Goal: Information Seeking & Learning: Find specific fact

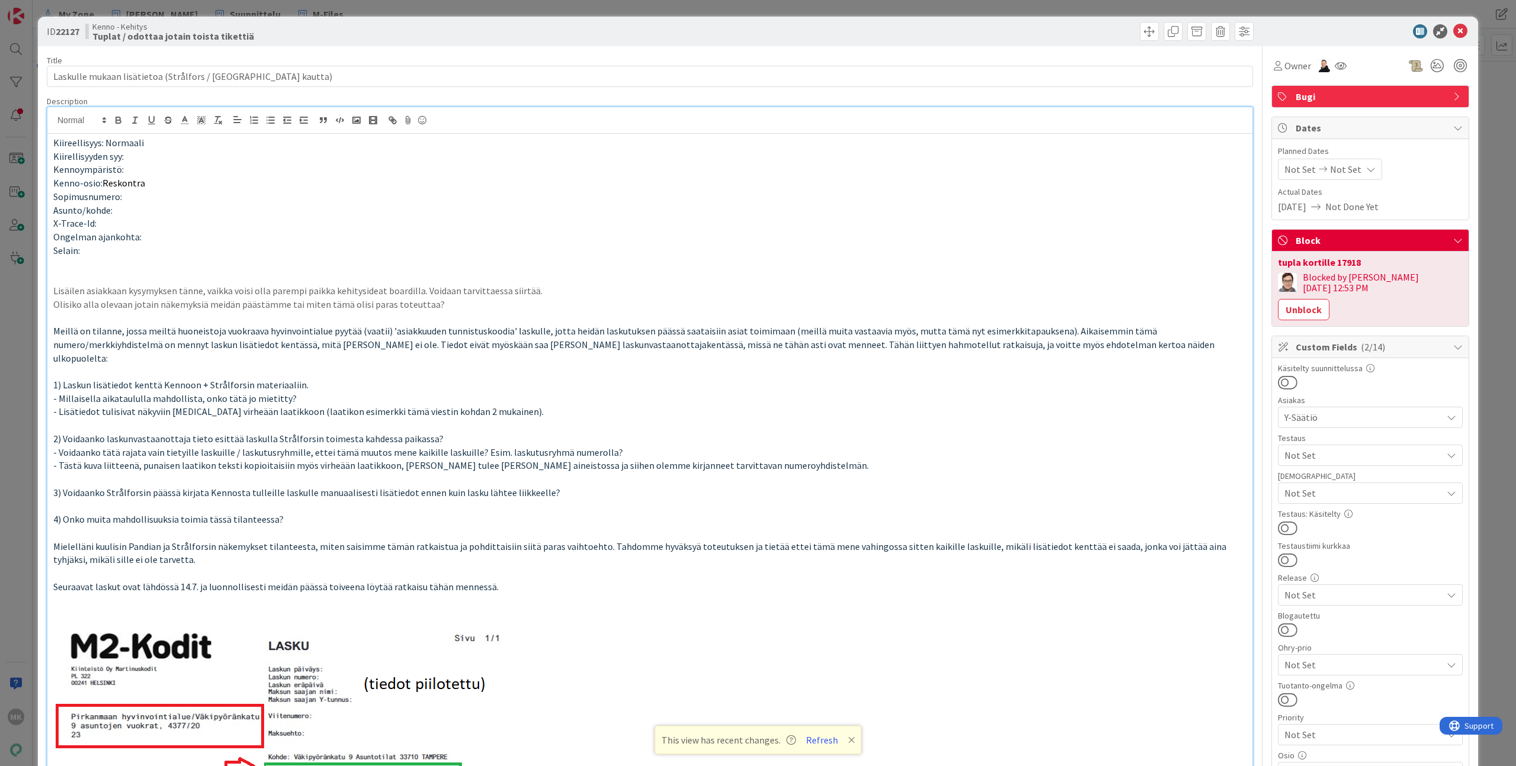
scroll to position [166, 0]
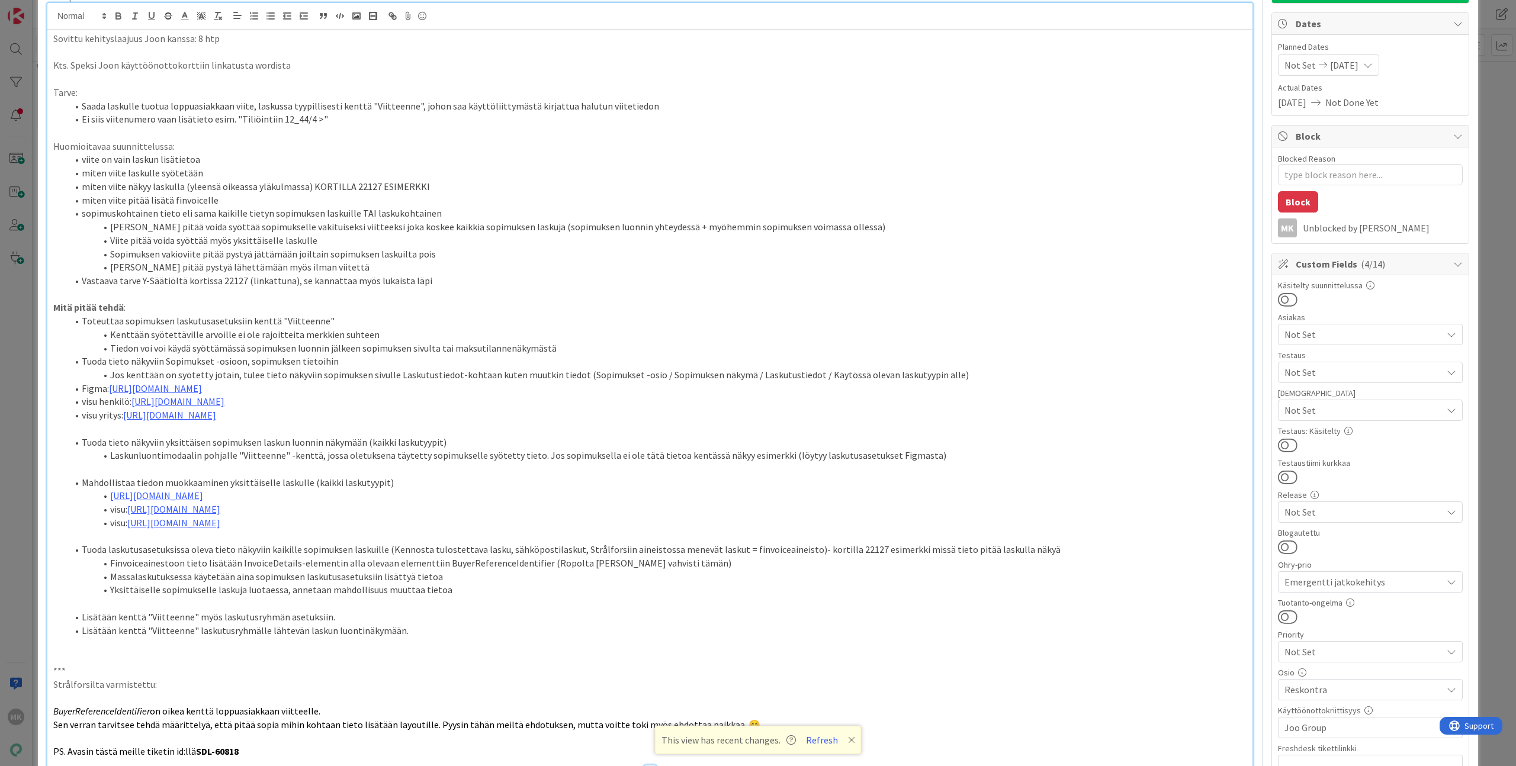
scroll to position [112, 0]
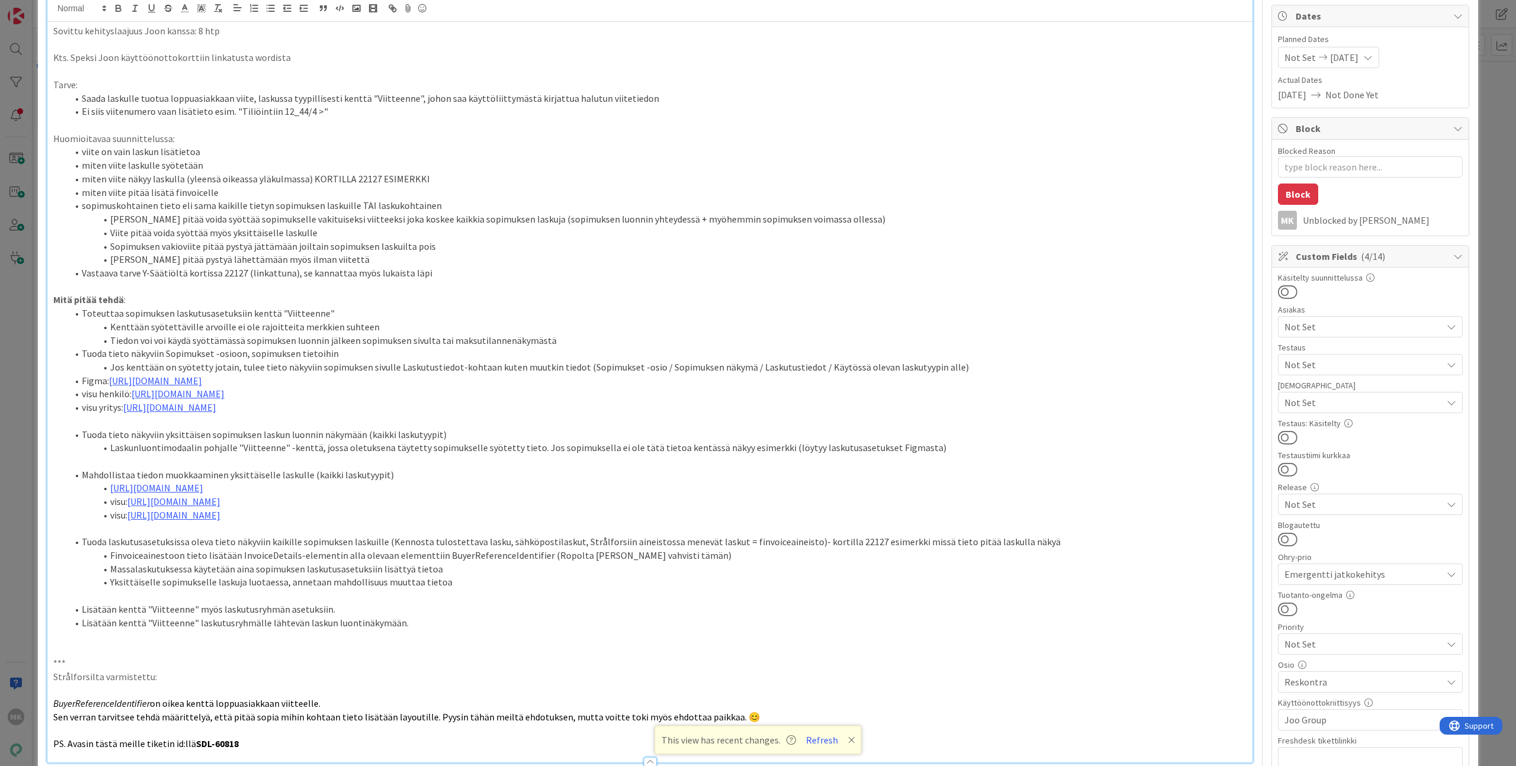
type textarea "x"
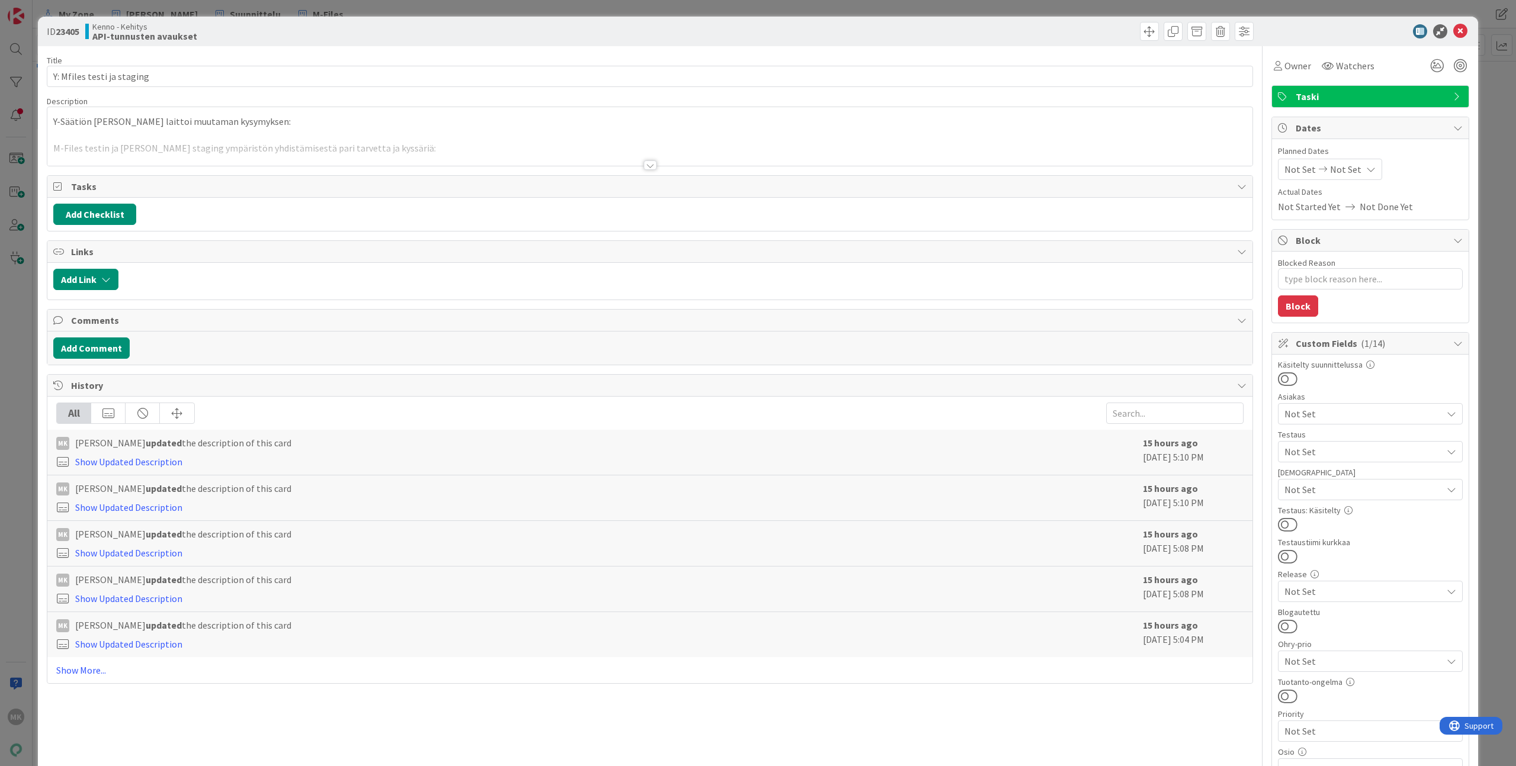
click at [658, 168] on div "Title 26 / 128 Y: Mfiles testi ja staging Description Y-Säätiön Joni laittoi mu…" at bounding box center [650, 638] width 1206 height 1184
click at [657, 161] on div at bounding box center [649, 151] width 1205 height 30
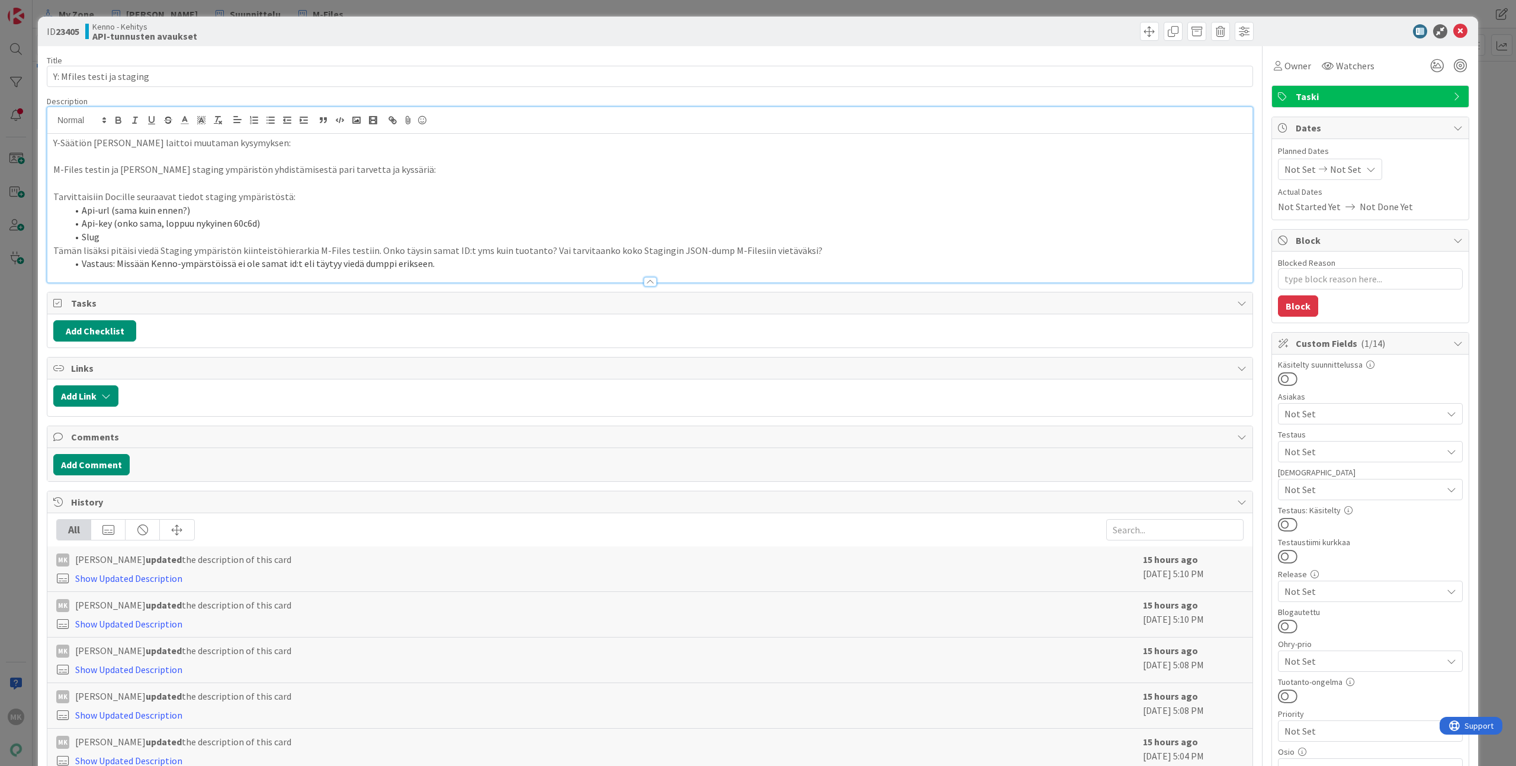
type textarea "x"
click at [171, 173] on p "M-Files testin ja Kenno staging ympäristön yhdistämisestä pari tarvetta ja kyss…" at bounding box center [649, 170] width 1193 height 14
click at [229, 198] on p "Tarvittaisiin Doc:ille seuraavat tiedot staging ympäristöstä:" at bounding box center [649, 197] width 1193 height 14
click at [656, 252] on p "Tämän lisäksi pitäisi viedä Staging ympäristön kiinteistöhierarkia M-Files test…" at bounding box center [649, 251] width 1193 height 14
click at [537, 36] on div "Kenno - Kehitys API-tunnusten avaukset" at bounding box center [366, 31] width 562 height 19
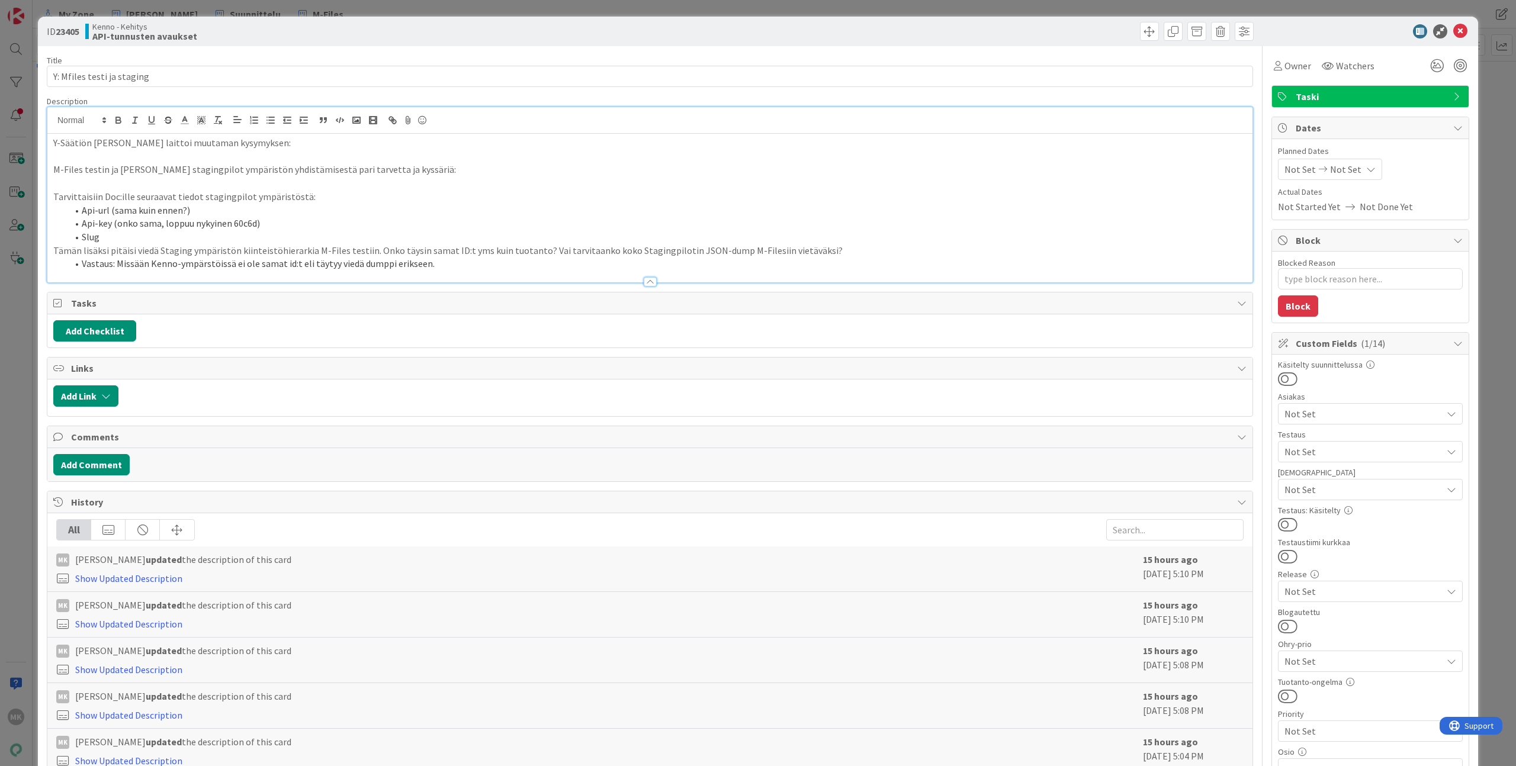
click at [188, 251] on p "Tämän lisäksi pitäisi viedä Staging ympäristön kiinteistöhierarkia M-Files test…" at bounding box center [649, 251] width 1193 height 14
click at [396, 55] on div "Title 26 / 128" at bounding box center [650, 60] width 1206 height 11
click at [312, 223] on li "Api-key (onko sama, loppuu nykyinen 60c6d)" at bounding box center [657, 224] width 1179 height 14
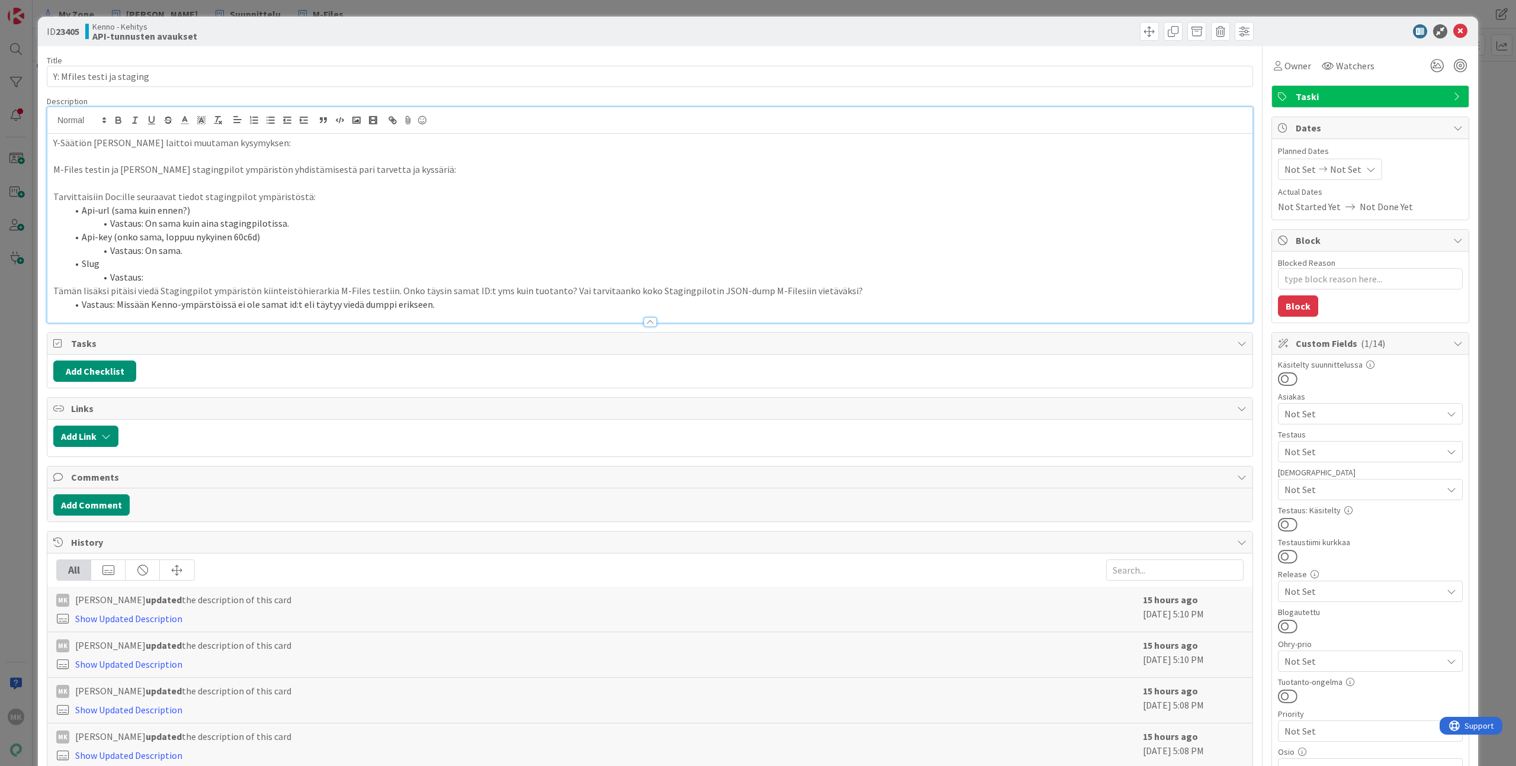
click at [284, 266] on li "Slug" at bounding box center [657, 264] width 1179 height 14
click at [296, 275] on li "Vastaus:" at bounding box center [657, 278] width 1179 height 14
click at [331, 52] on div "Title 26 / 128 Y: Mfiles testi ja staging Description Y-Säätiön Joni laittoi mu…" at bounding box center [650, 638] width 1206 height 1184
type textarea "x"
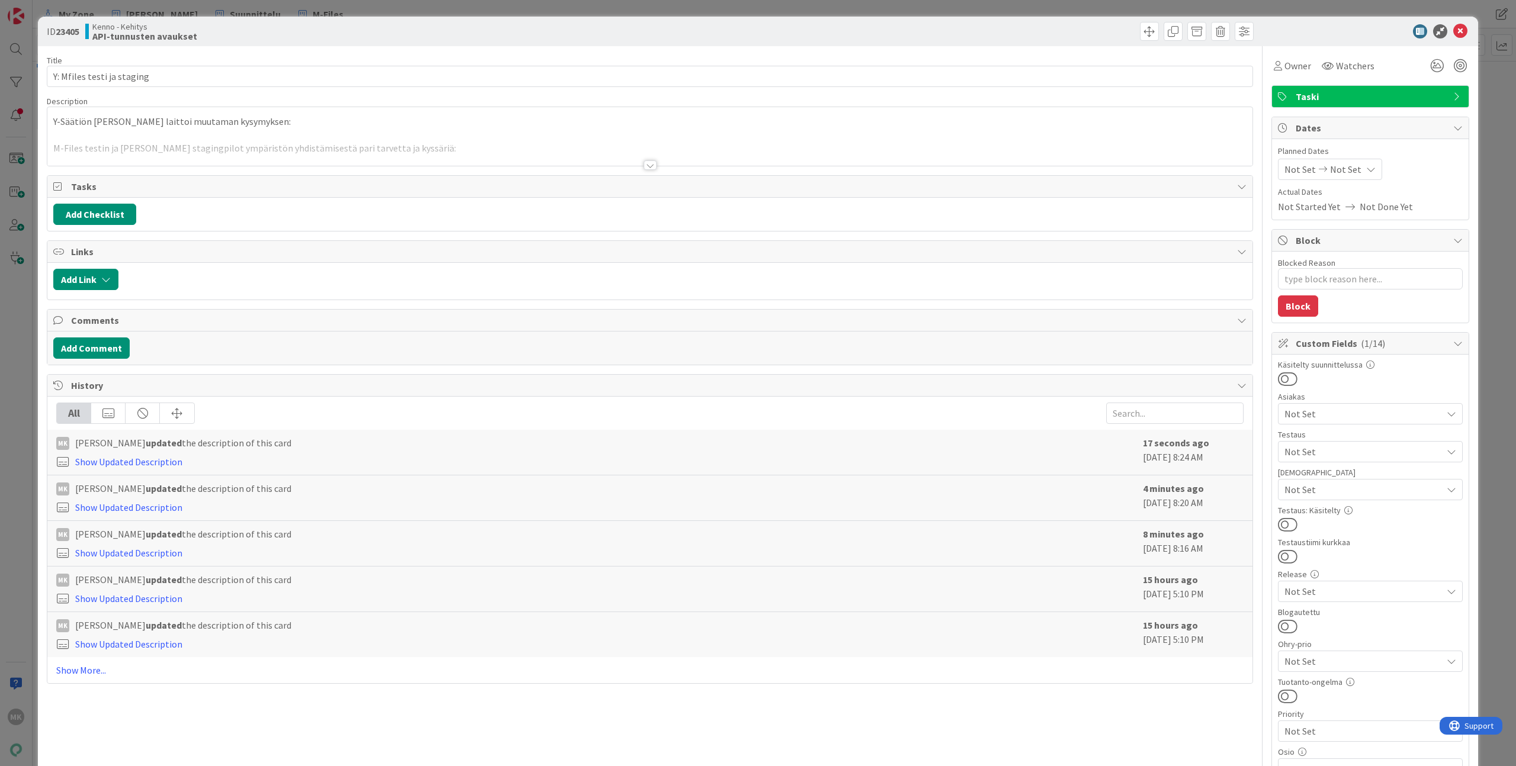
type textarea "x"
click at [519, 156] on div at bounding box center [649, 151] width 1205 height 30
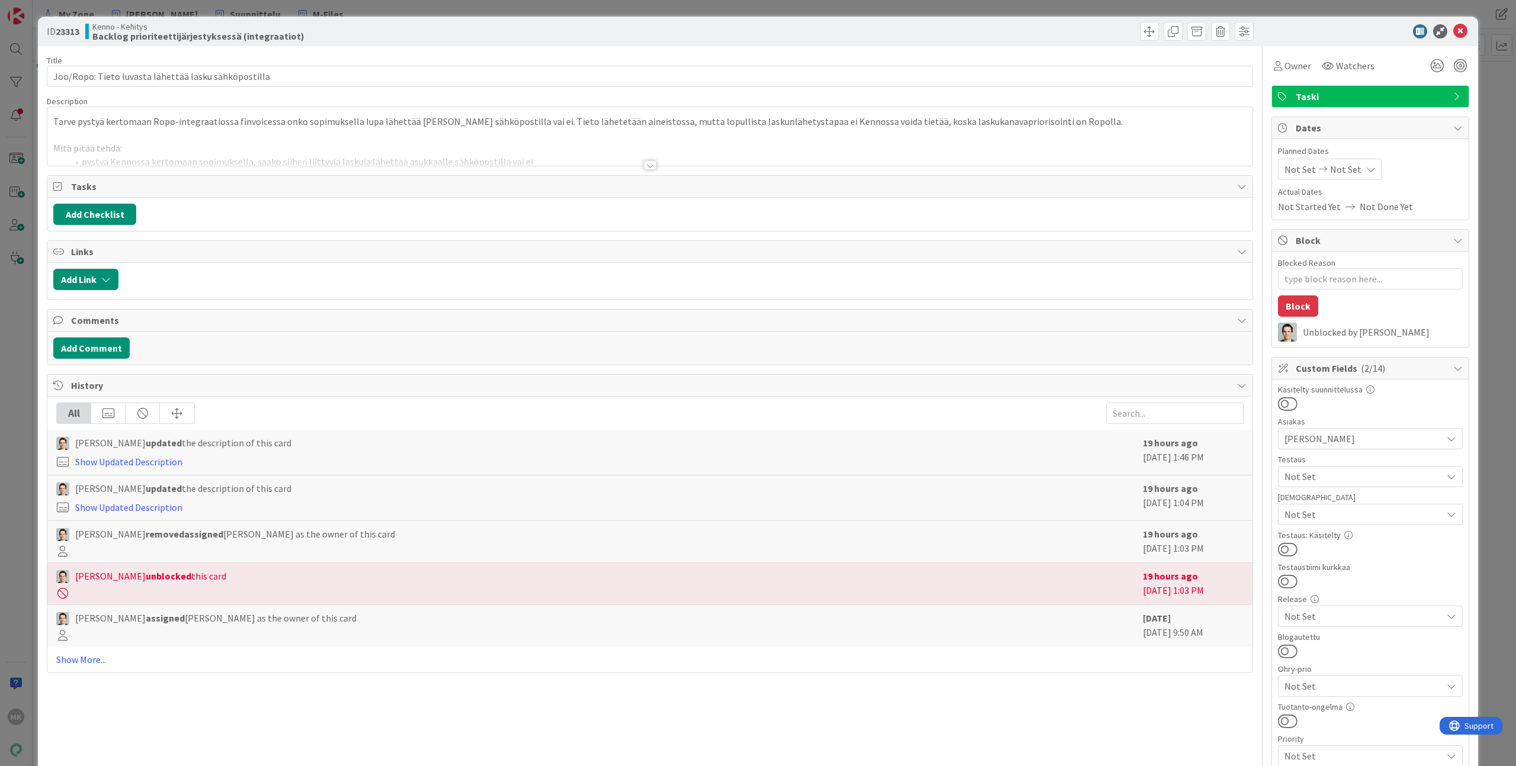
click at [386, 167] on div "Title 53 / 128 Joo/Ropo: Tieto luvasta lähettää lasku sähköpostilla Description…" at bounding box center [650, 650] width 1206 height 1209
click at [398, 160] on div at bounding box center [649, 151] width 1205 height 30
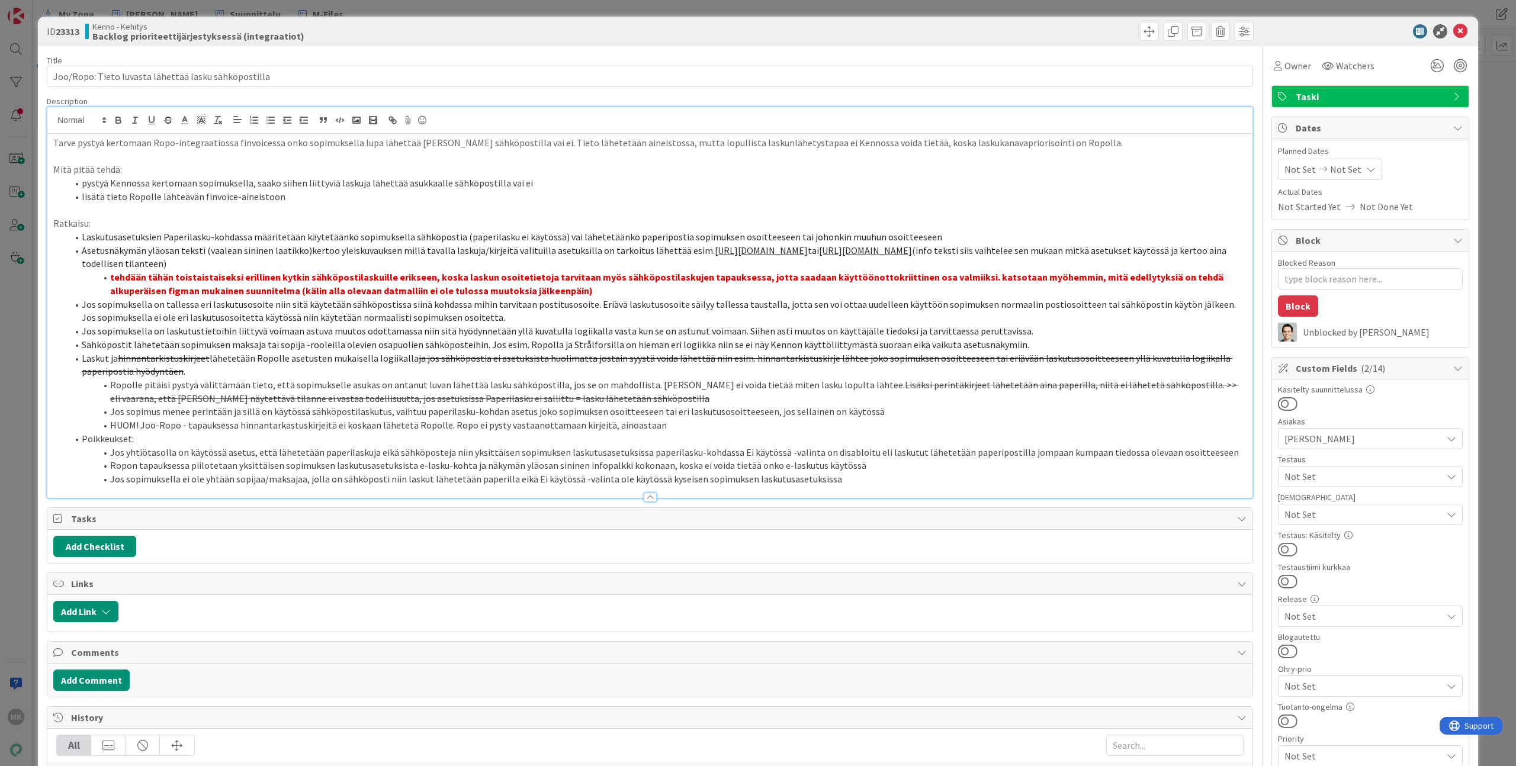
type textarea "x"
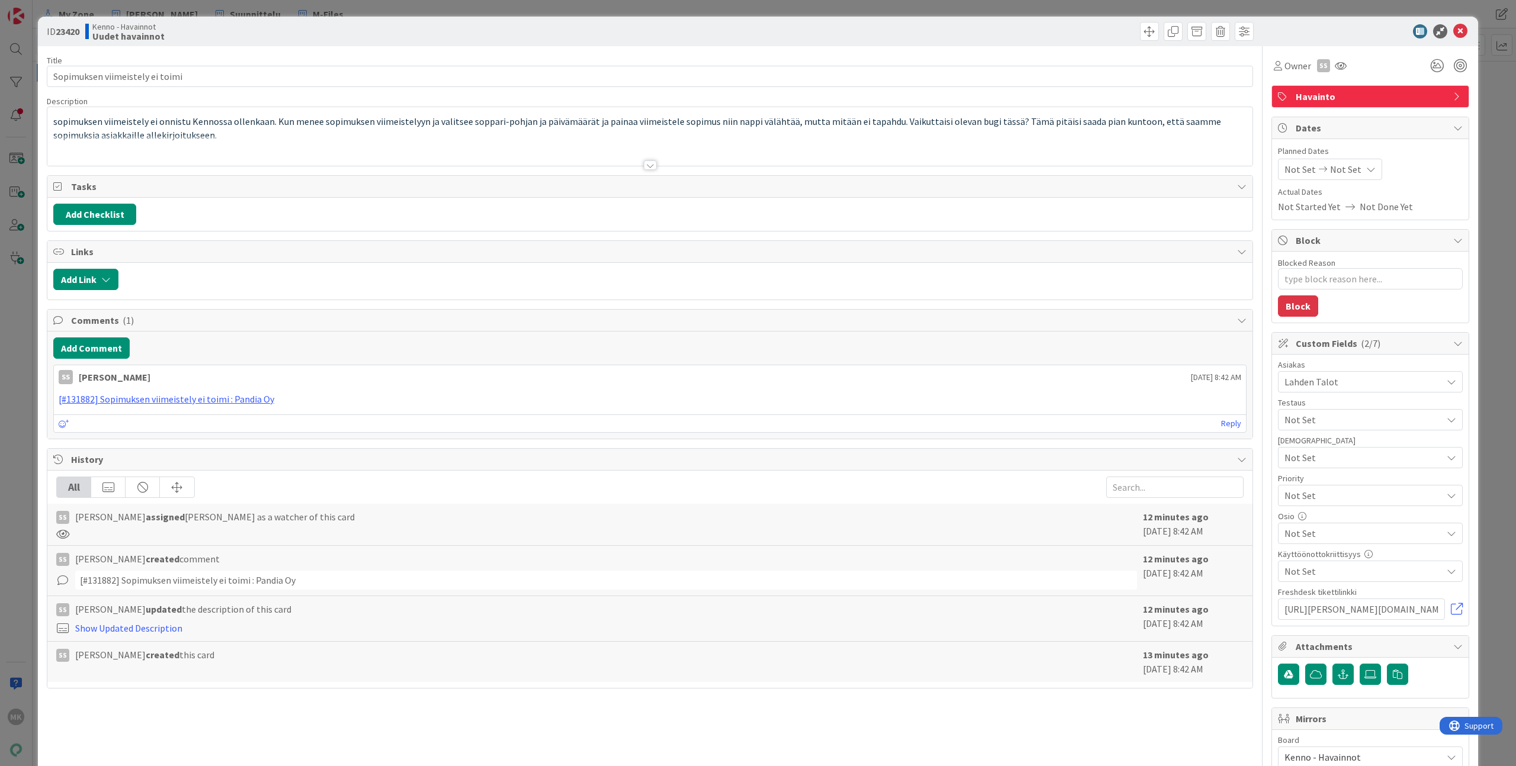
click at [499, 157] on div at bounding box center [649, 151] width 1205 height 30
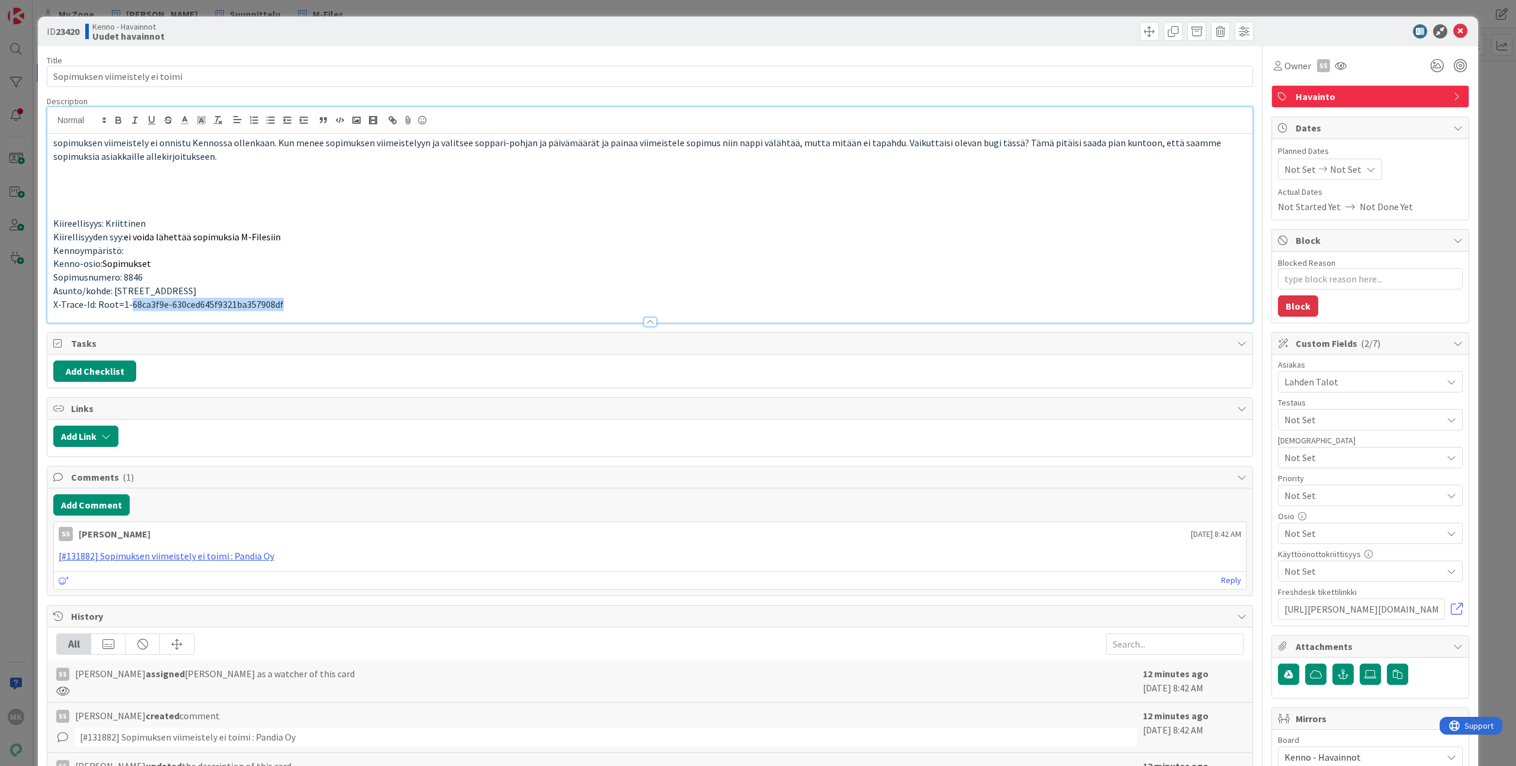
drag, startPoint x: 268, startPoint y: 304, endPoint x: 127, endPoint y: 306, distance: 140.4
click at [127, 306] on p "X-Trace-Id: Root=1-68ca3f9e-630ced645f9321ba357908df" at bounding box center [649, 305] width 1193 height 14
copy span "68ca3f9e-630ced645f9321ba357908df"
click at [426, 36] on div "Kenno - Havainnot Uudet havainnot" at bounding box center [366, 31] width 562 height 19
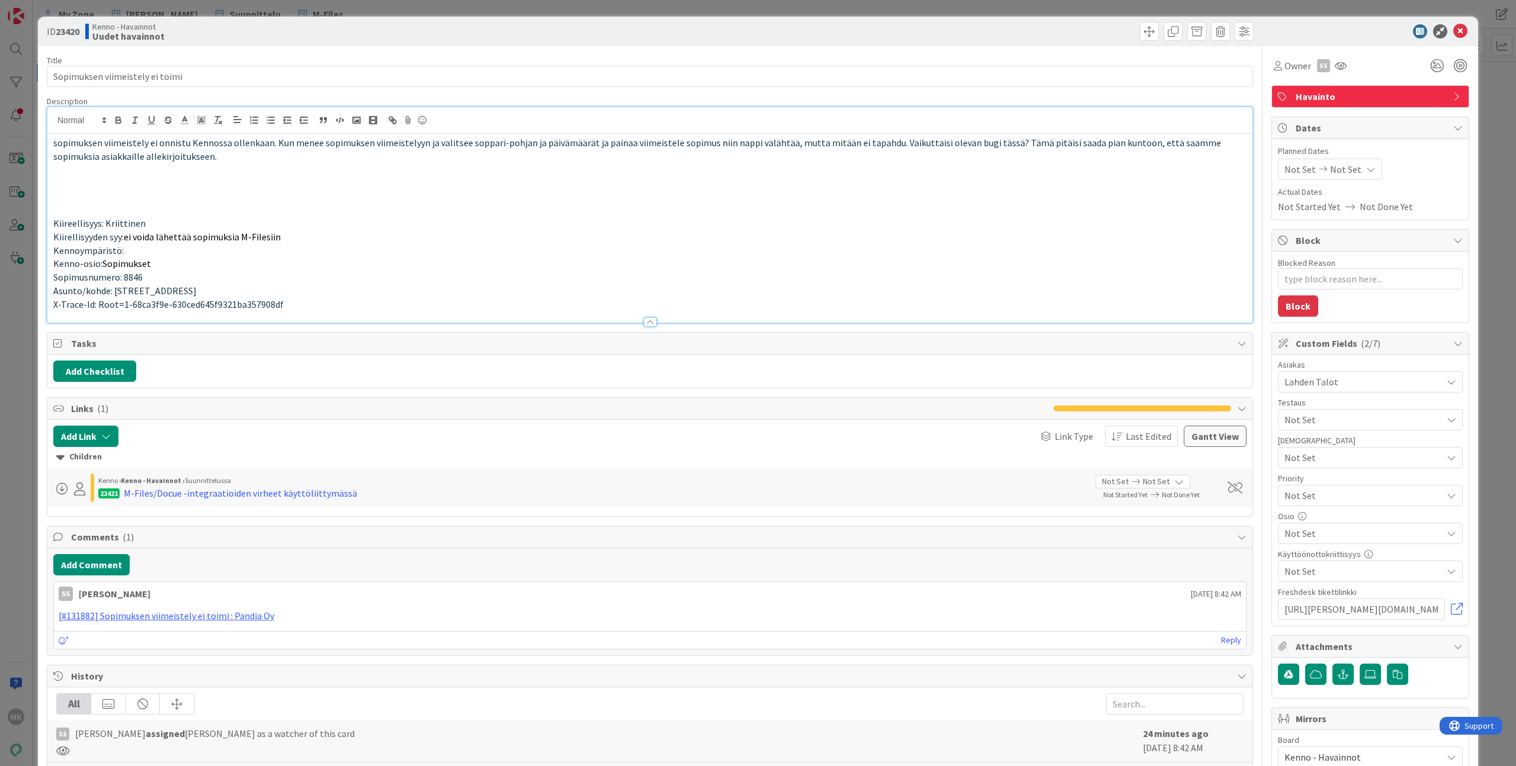
type textarea "x"
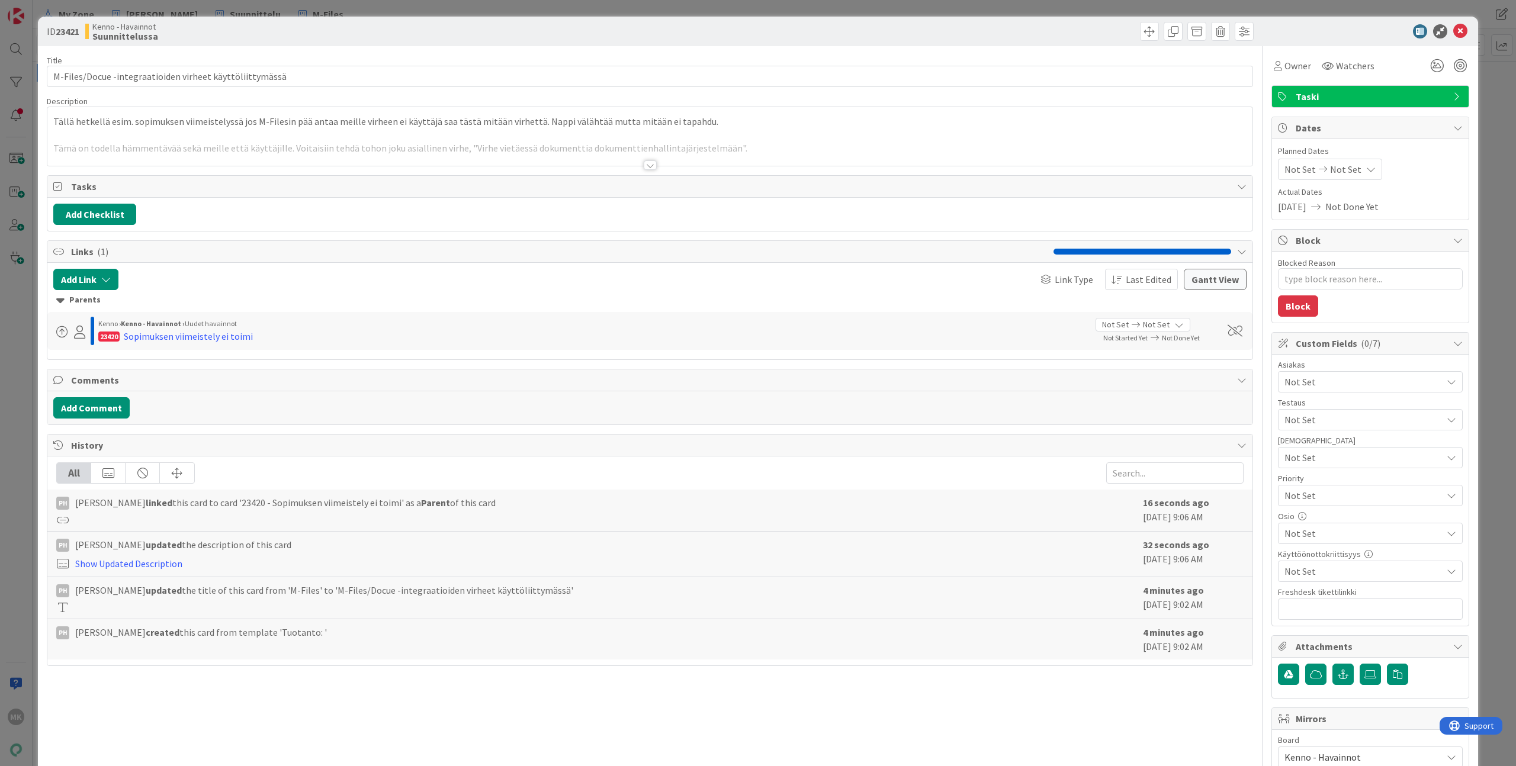
type textarea "x"
click at [616, 147] on div at bounding box center [649, 151] width 1205 height 30
